Goal: Task Accomplishment & Management: Use online tool/utility

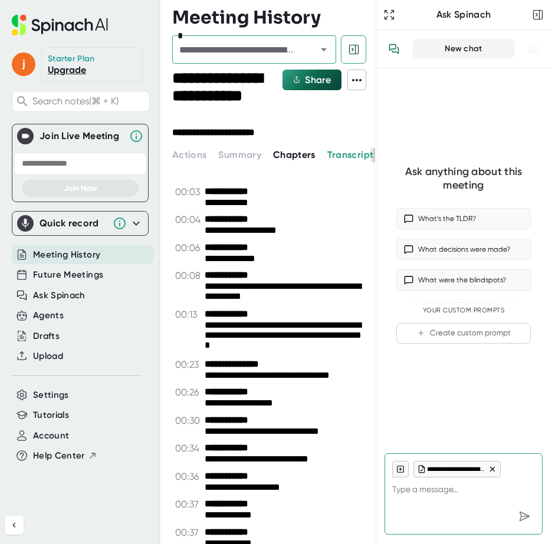
click at [88, 223] on div "Quick record" at bounding box center [73, 224] width 67 height 12
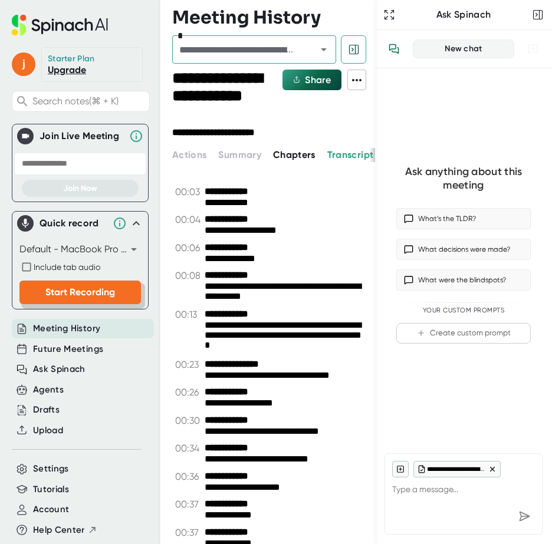
click at [94, 296] on span "Start Recording" at bounding box center [80, 292] width 70 height 11
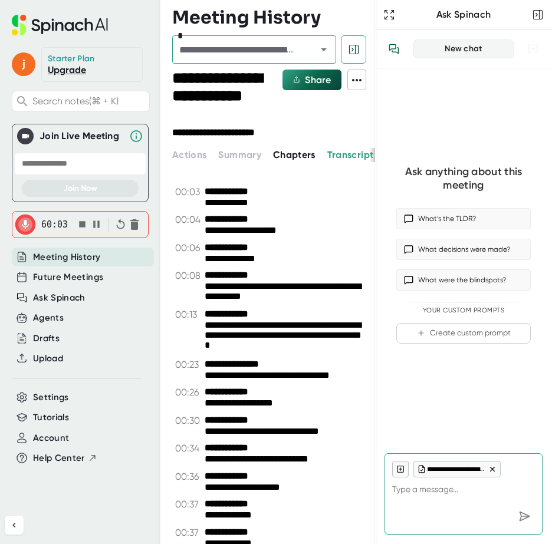
type textarea "x"
click at [85, 221] on icon "button" at bounding box center [82, 224] width 12 height 12
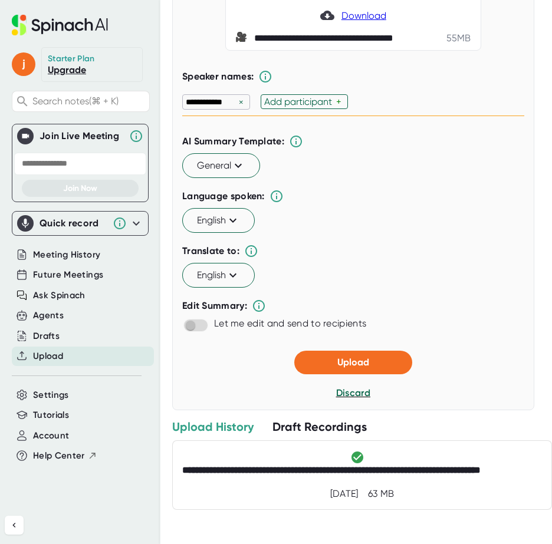
scroll to position [189, 0]
click at [359, 362] on span "Upload" at bounding box center [353, 362] width 32 height 11
